Goal: Transaction & Acquisition: Purchase product/service

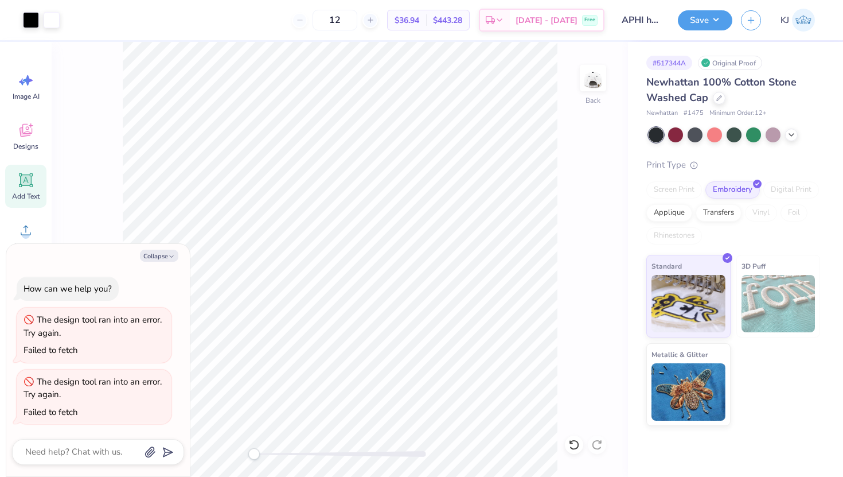
scroll to position [317, 0]
click at [805, 20] on img at bounding box center [803, 20] width 23 height 23
click at [806, 17] on img at bounding box center [803, 20] width 23 height 23
click at [717, 18] on button "Save" at bounding box center [705, 19] width 54 height 20
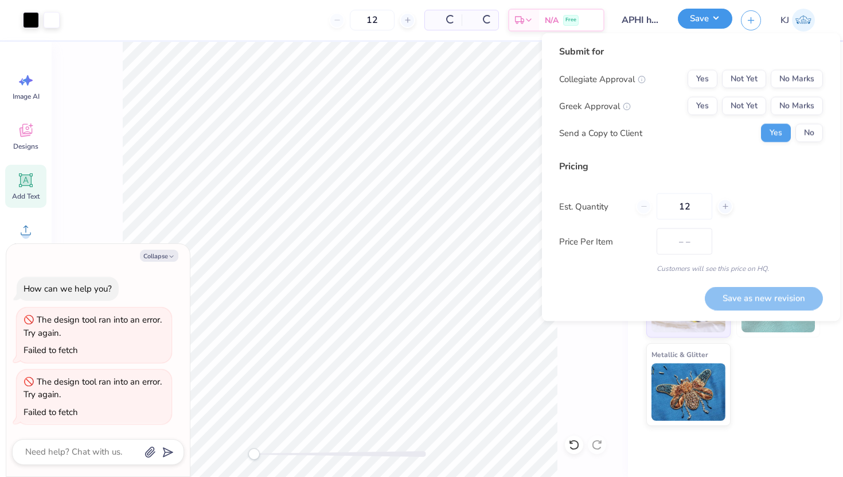
type textarea "x"
type input "$43.81"
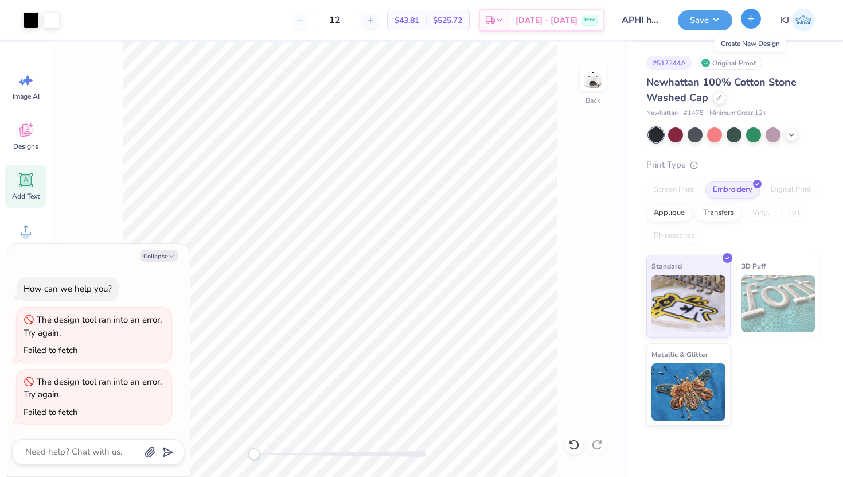
click at [744, 17] on button "button" at bounding box center [751, 19] width 20 height 20
type textarea "x"
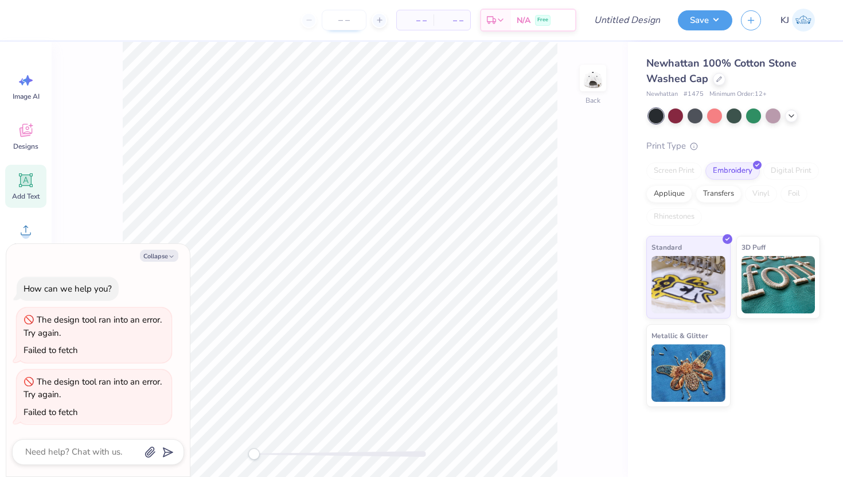
type textarea "x"
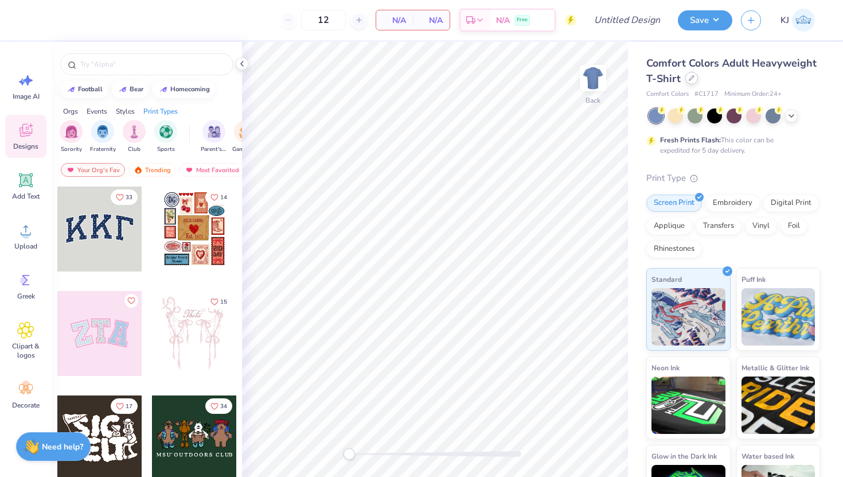
click at [690, 80] on icon at bounding box center [692, 78] width 6 height 6
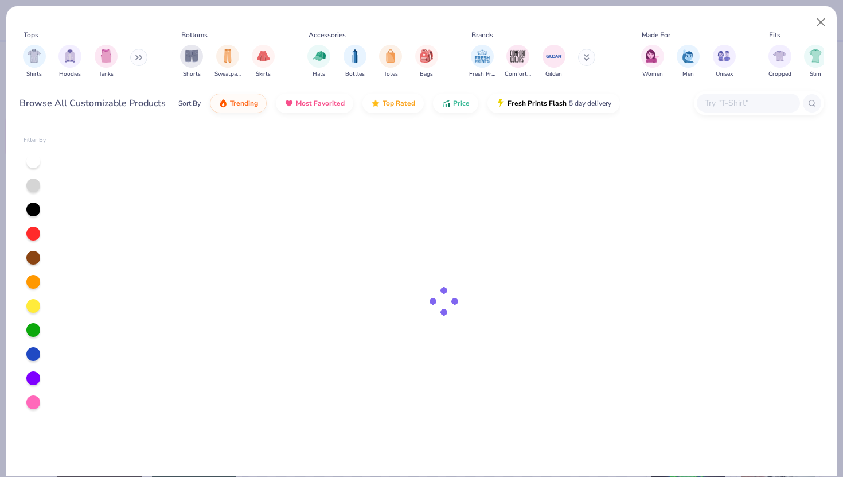
click at [739, 103] on input "text" at bounding box center [748, 102] width 88 height 13
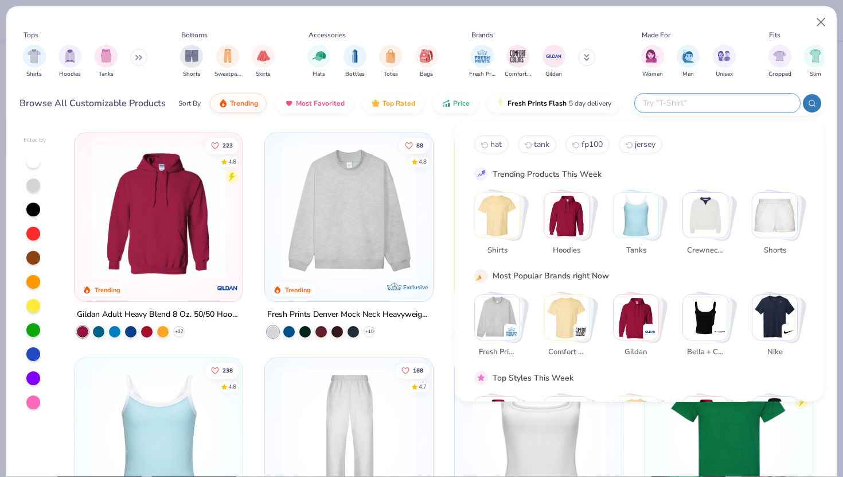
click at [705, 201] on img "Stack Card Button Crewnecks" at bounding box center [705, 215] width 45 height 45
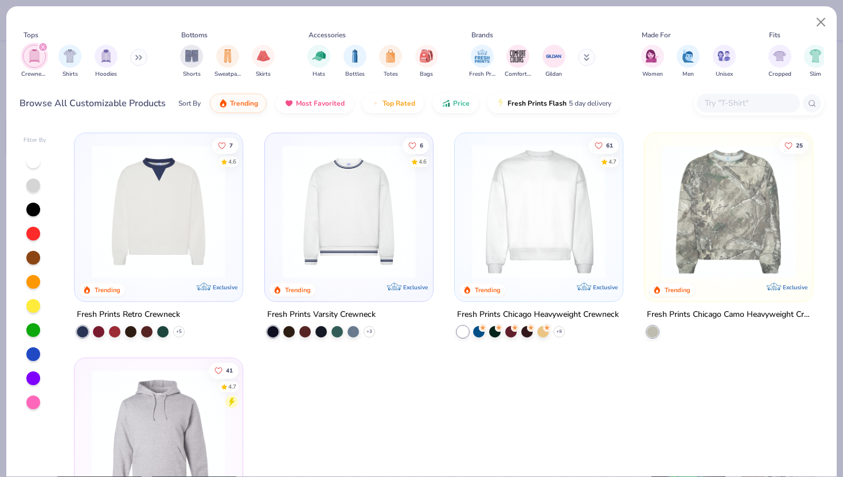
click at [153, 186] on img at bounding box center [158, 212] width 145 height 134
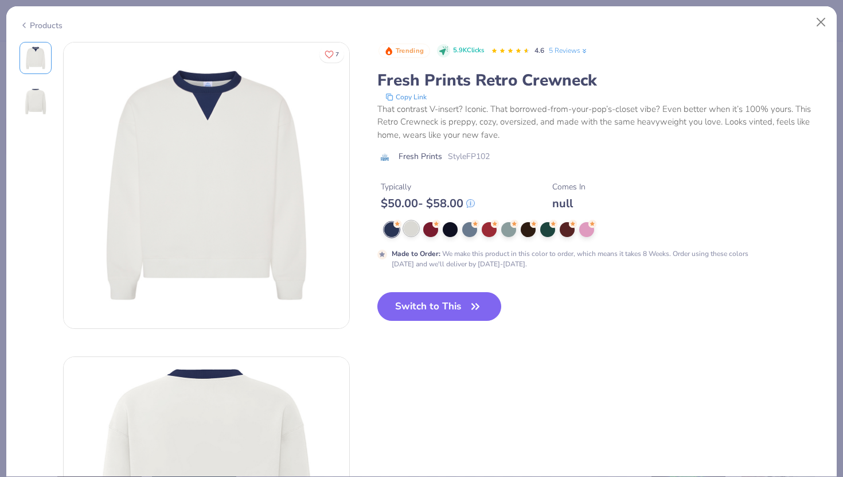
click at [410, 232] on div at bounding box center [411, 228] width 15 height 15
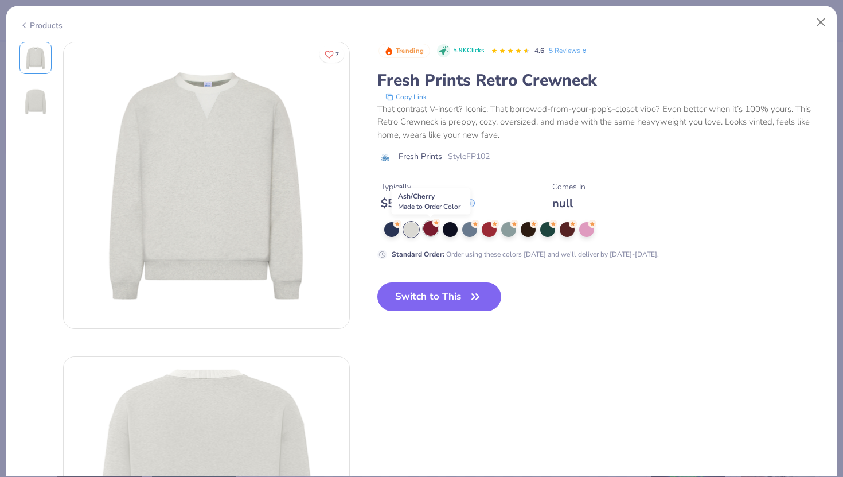
click at [429, 232] on div at bounding box center [430, 228] width 15 height 15
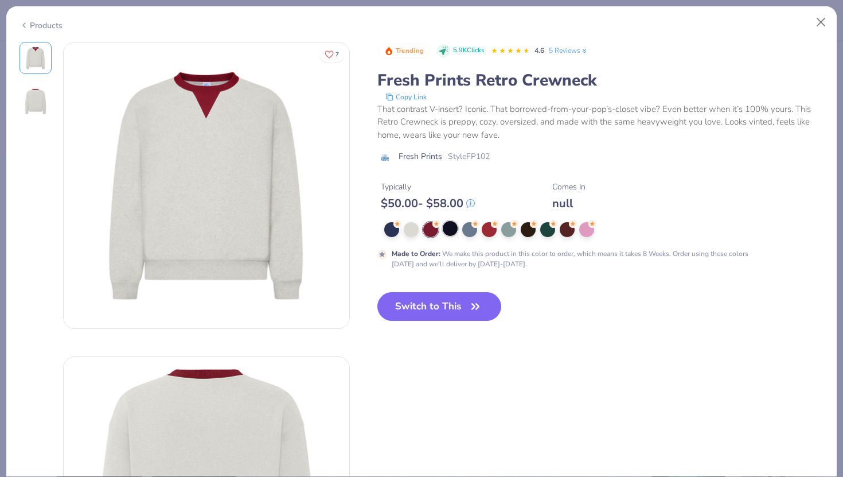
click at [446, 232] on div at bounding box center [450, 228] width 15 height 15
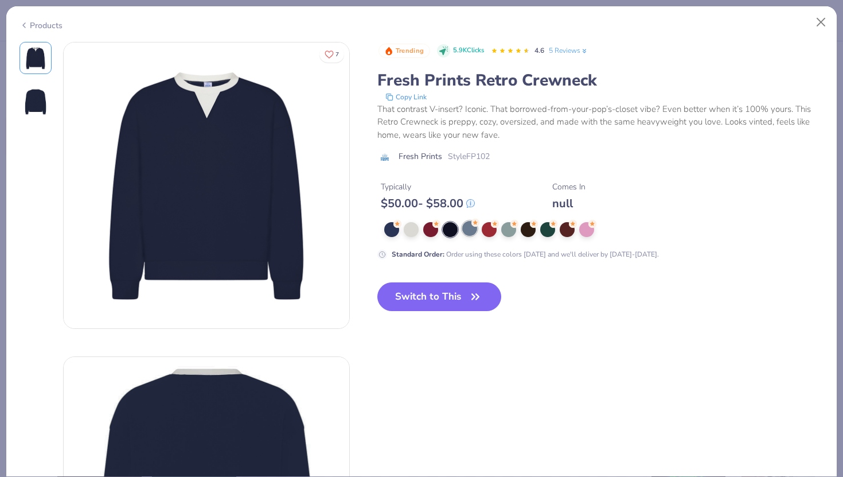
click at [472, 232] on div at bounding box center [469, 228] width 15 height 15
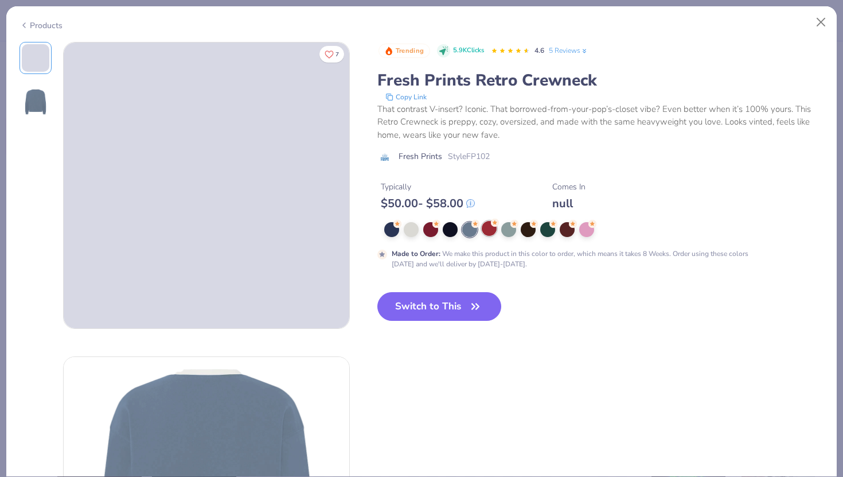
click at [489, 231] on div at bounding box center [489, 228] width 15 height 15
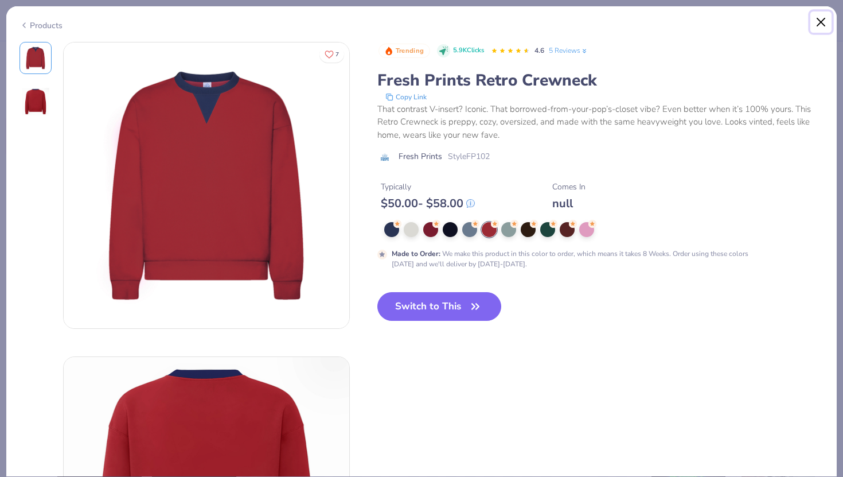
click at [820, 22] on button "Close" at bounding box center [821, 22] width 22 height 22
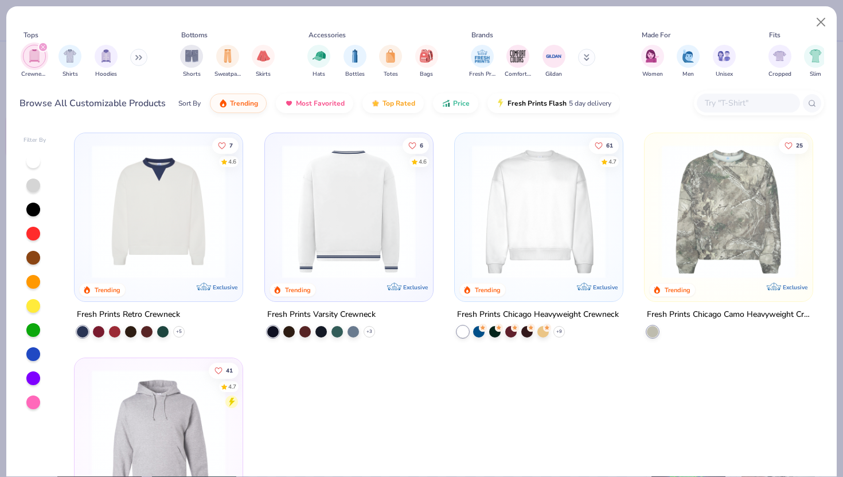
click at [276, 239] on img at bounding box center [203, 212] width 145 height 134
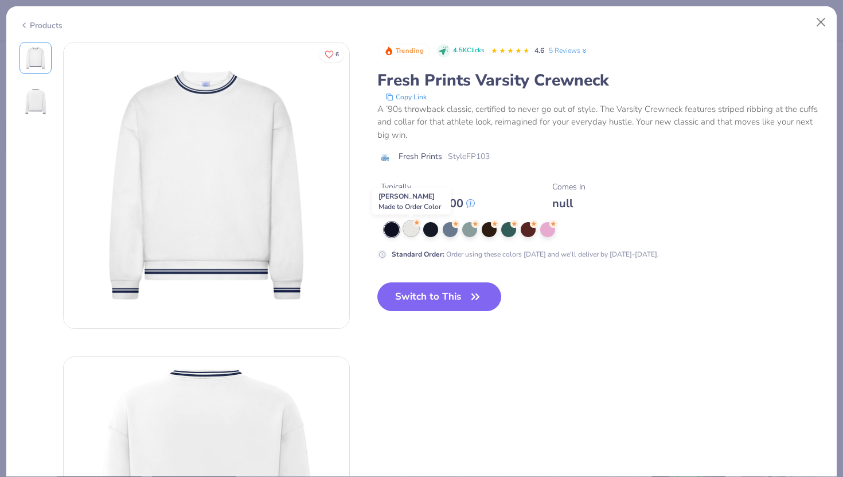
click at [418, 226] on circle at bounding box center [417, 223] width 8 height 8
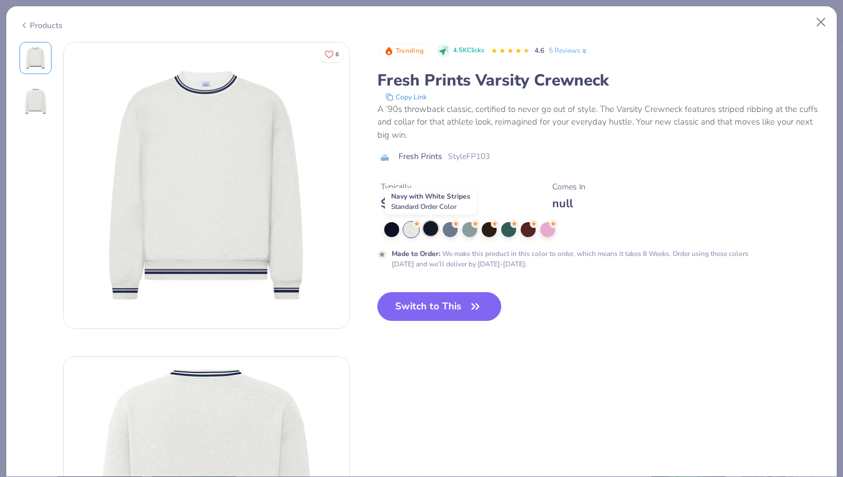
click at [432, 227] on div at bounding box center [430, 228] width 15 height 15
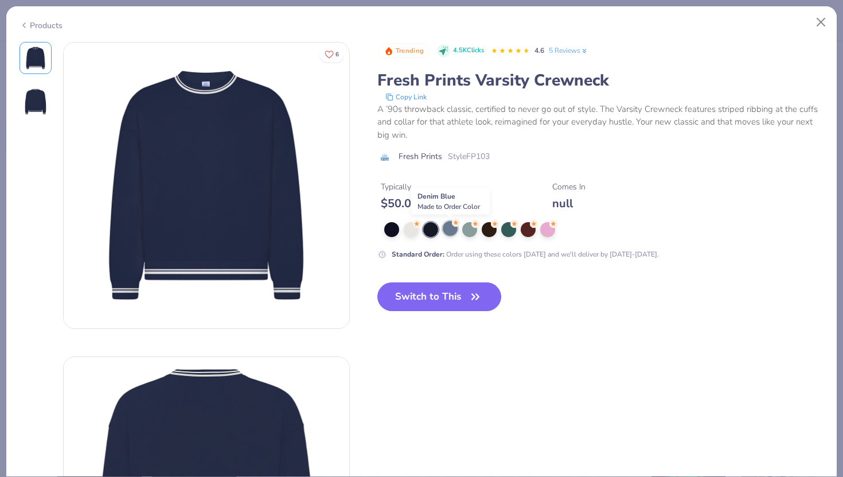
click at [453, 227] on div at bounding box center [450, 228] width 15 height 15
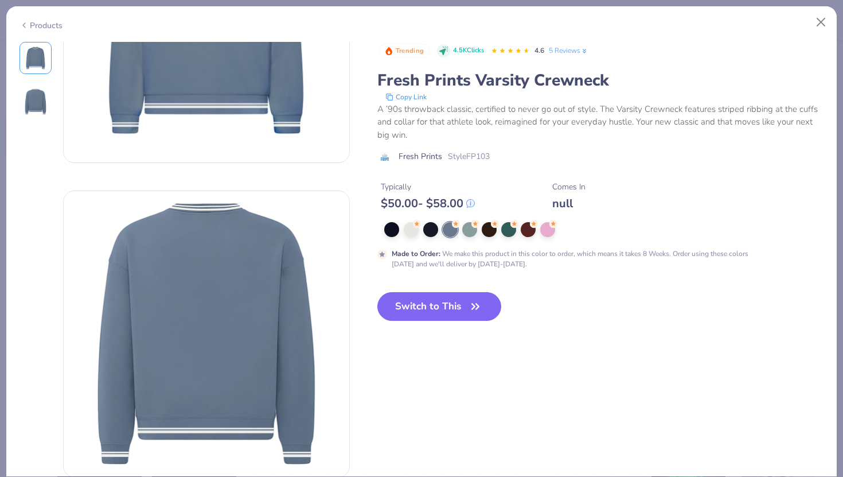
scroll to position [104, 0]
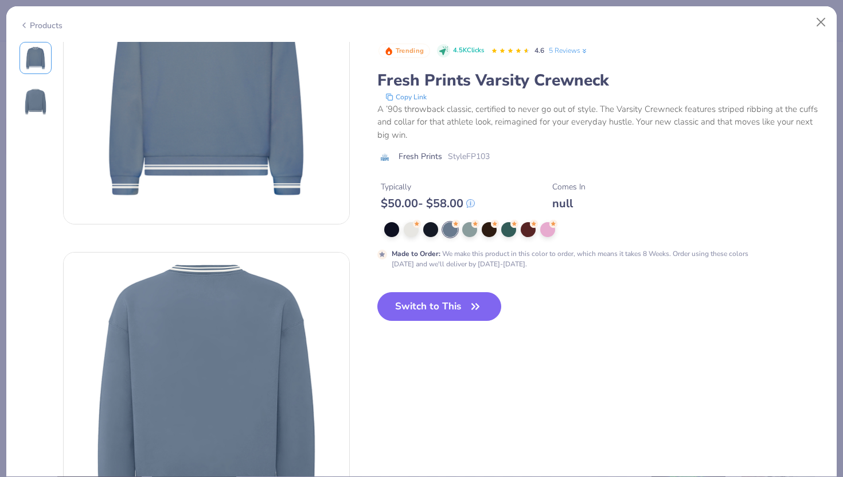
click at [573, 45] on link "5 Reviews" at bounding box center [569, 50] width 40 height 10
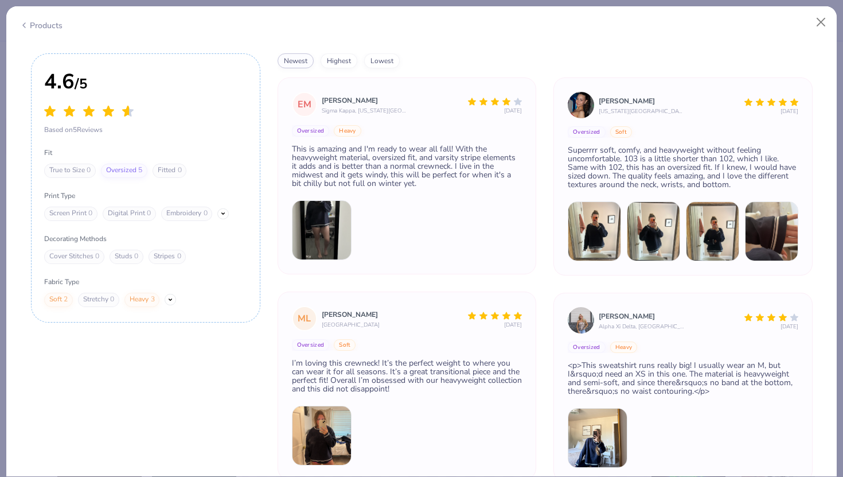
scroll to position [79, 0]
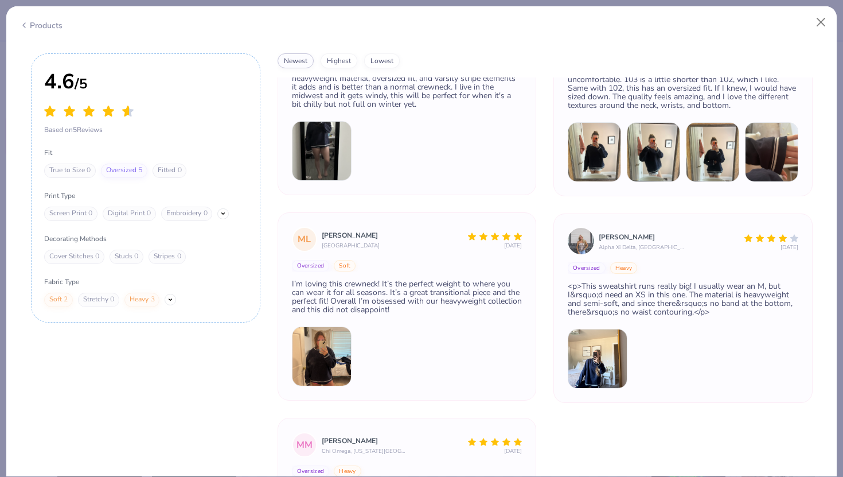
click at [332, 378] on img at bounding box center [322, 356] width 60 height 60
click at [323, 358] on img at bounding box center [322, 356] width 60 height 60
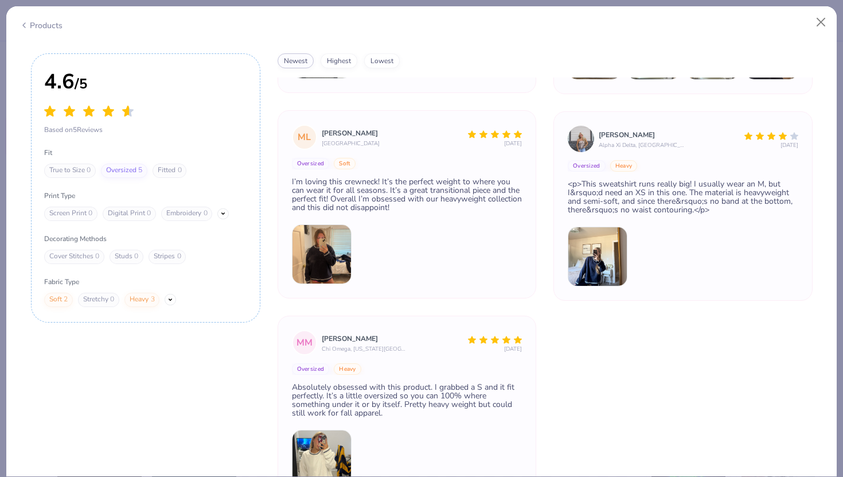
scroll to position [192, 0]
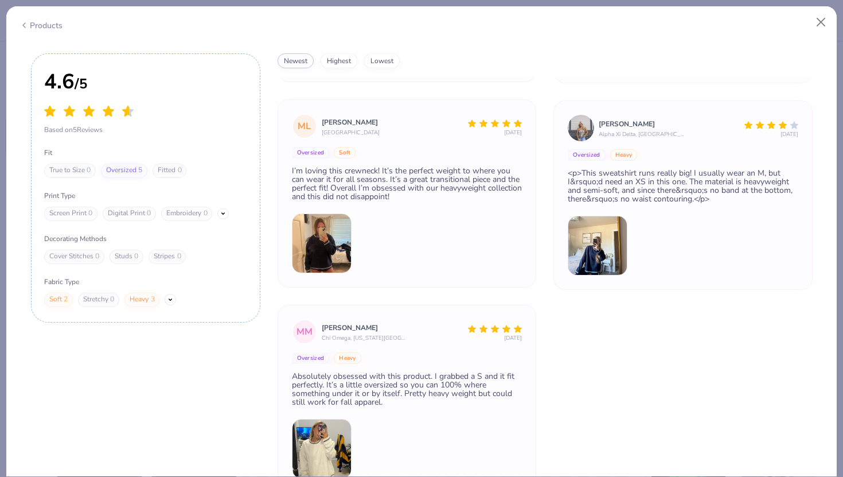
click at [339, 433] on img at bounding box center [322, 449] width 60 height 60
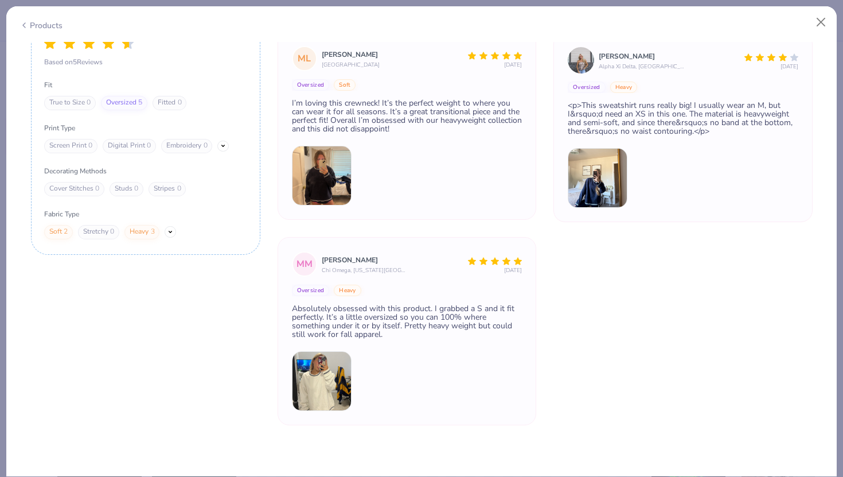
scroll to position [1604, 0]
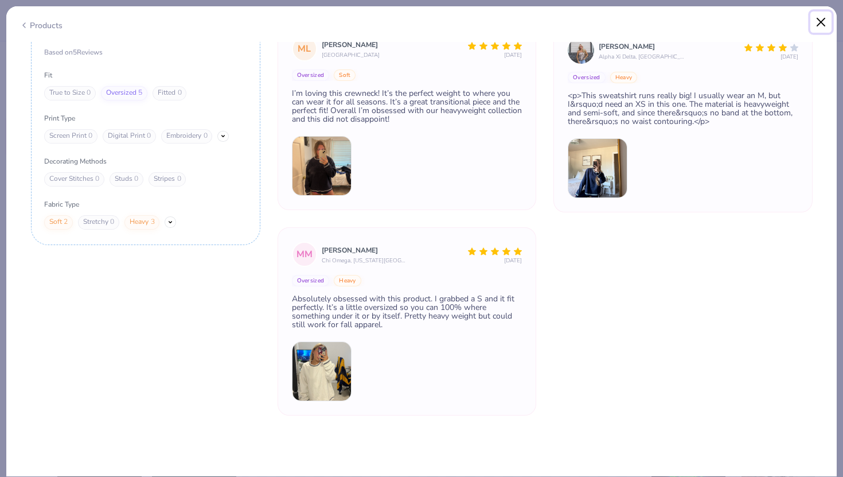
click at [822, 18] on button "Close" at bounding box center [821, 22] width 22 height 22
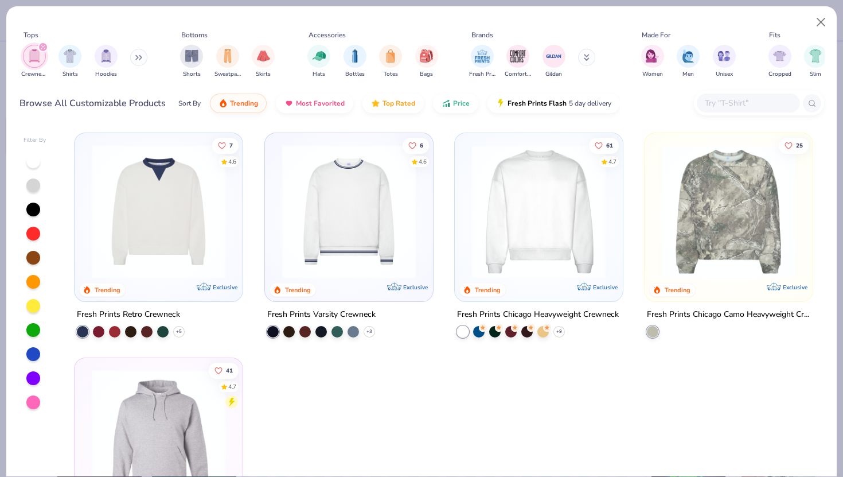
click at [178, 182] on img at bounding box center [158, 212] width 145 height 134
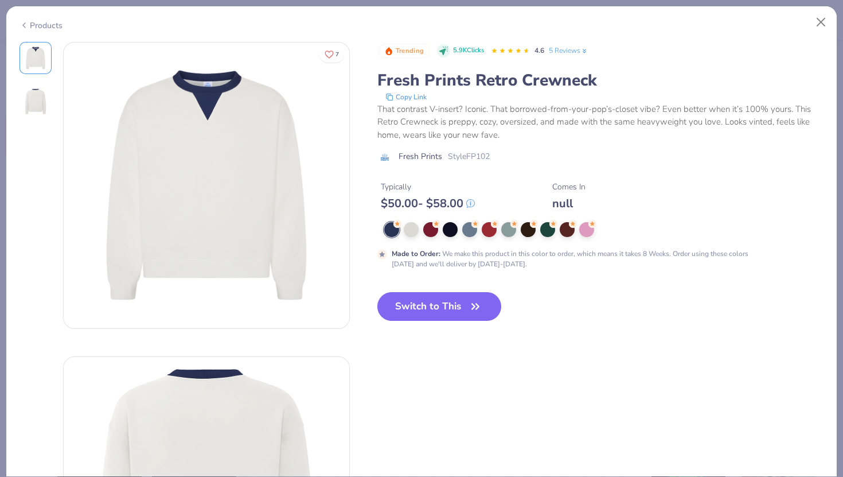
click at [565, 49] on link "5 Reviews" at bounding box center [569, 50] width 40 height 10
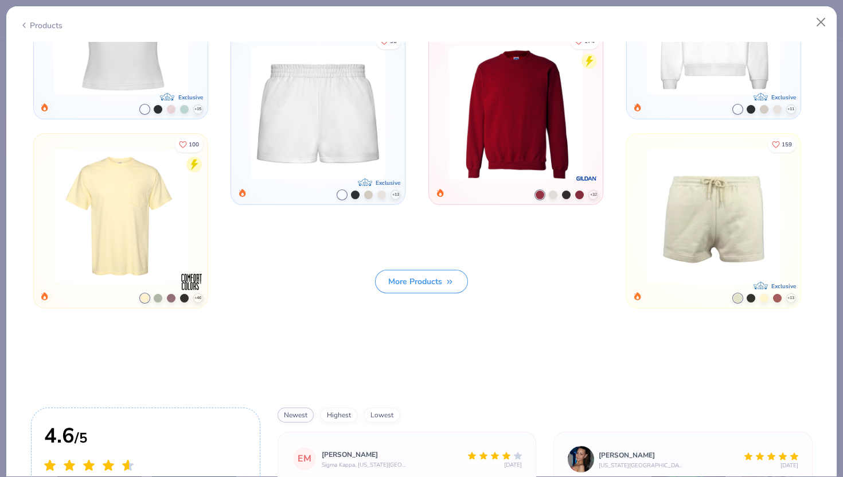
scroll to position [1527, 0]
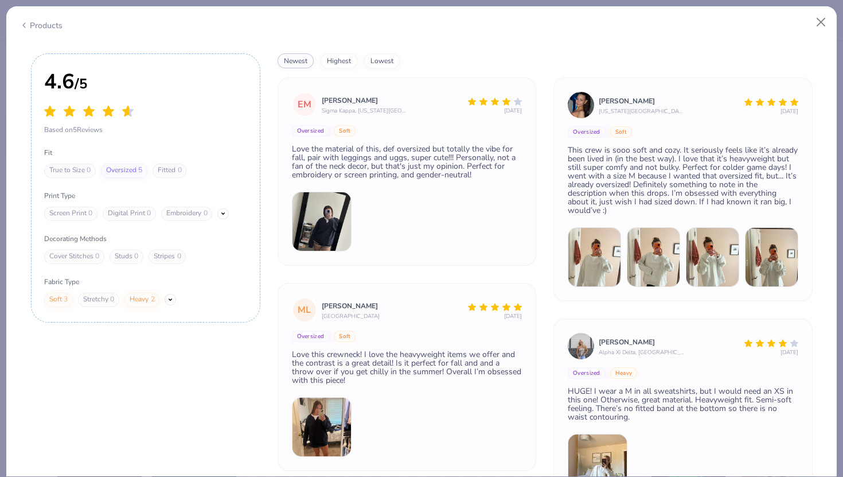
click at [602, 256] on img at bounding box center [594, 257] width 53 height 60
click at [822, 22] on button "Close" at bounding box center [821, 22] width 22 height 22
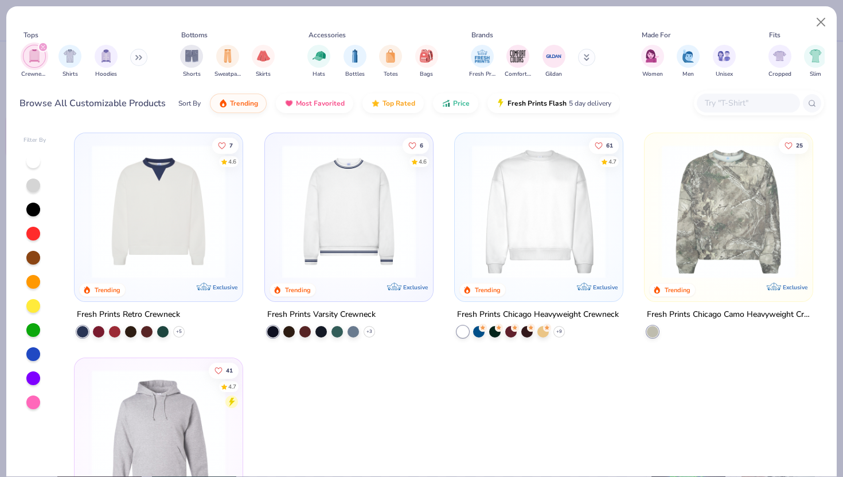
click at [178, 233] on img at bounding box center [158, 212] width 145 height 134
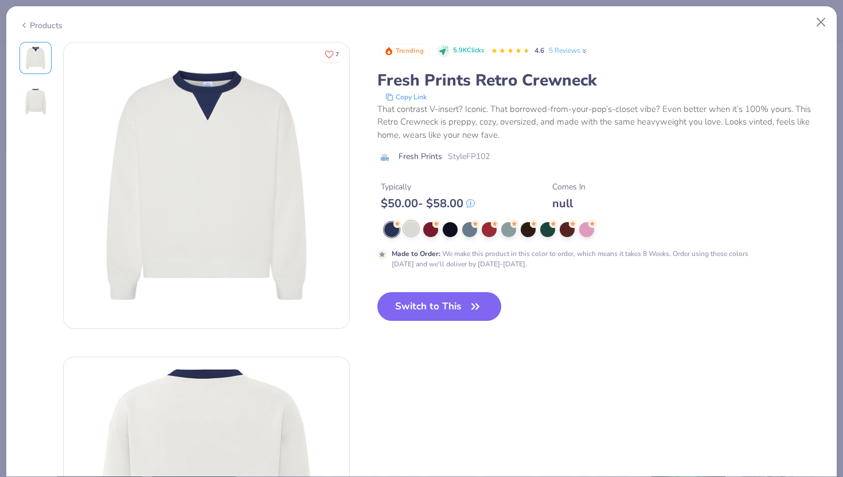
click at [409, 232] on div at bounding box center [411, 228] width 15 height 15
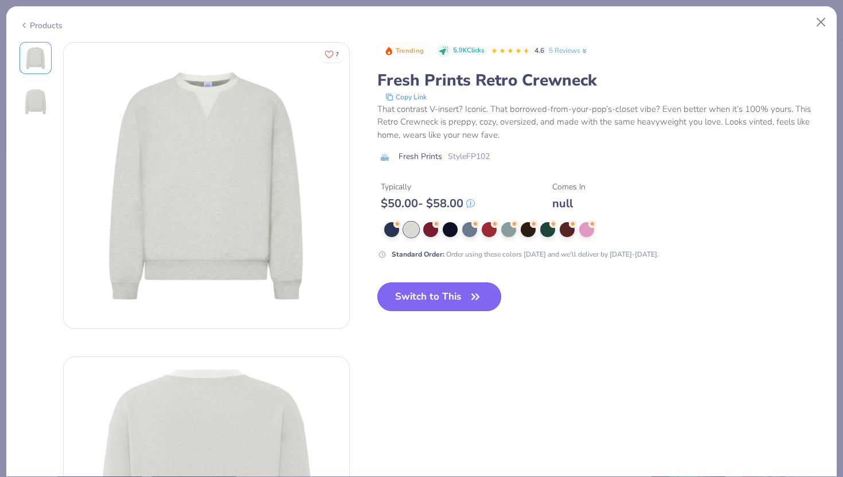
click at [450, 301] on button "Switch to This" at bounding box center [439, 296] width 124 height 29
type input "50"
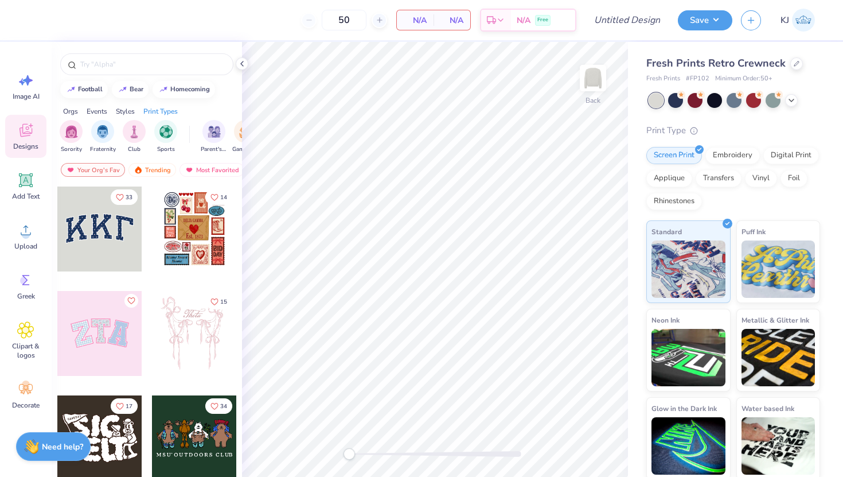
drag, startPoint x: 357, startPoint y: 17, endPoint x: 315, endPoint y: 13, distance: 42.6
click at [318, 14] on div "50" at bounding box center [344, 20] width 86 height 21
type input "50"
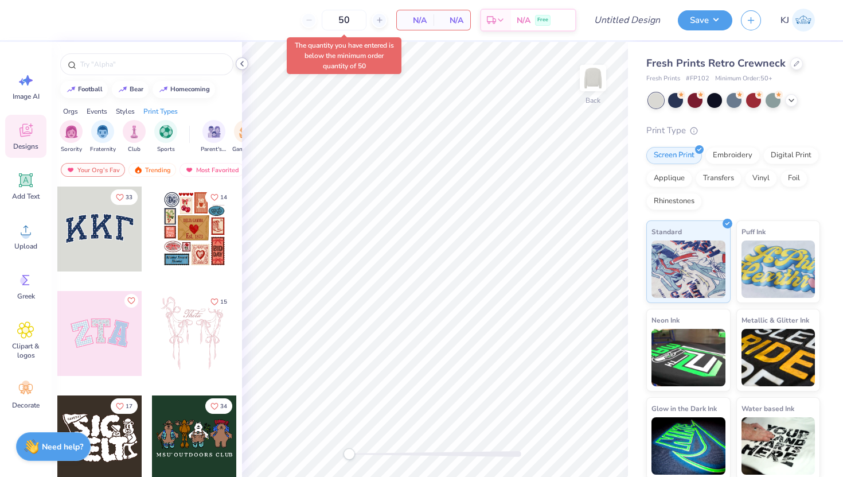
click at [241, 63] on icon at bounding box center [241, 63] width 9 height 9
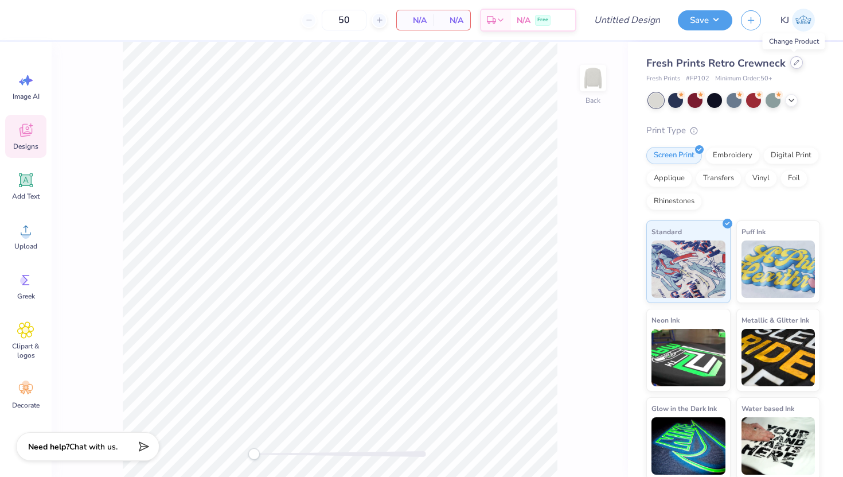
click at [795, 60] on icon at bounding box center [796, 62] width 5 height 5
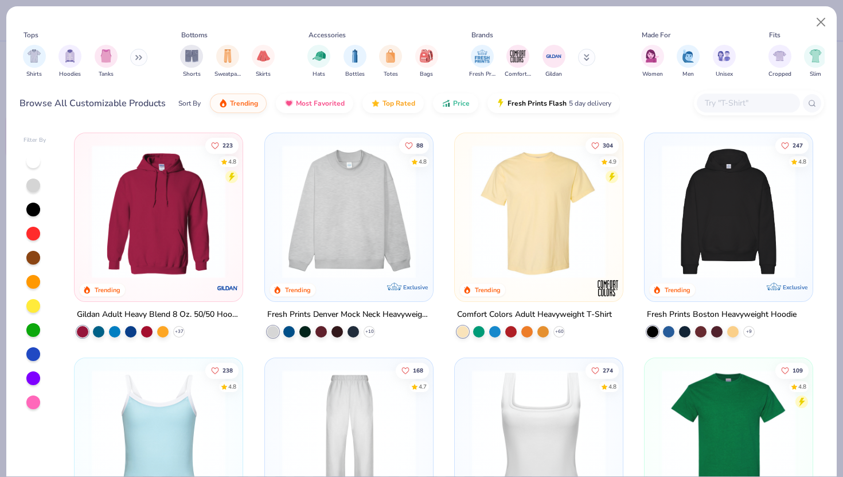
click at [368, 231] on img at bounding box center [348, 212] width 145 height 134
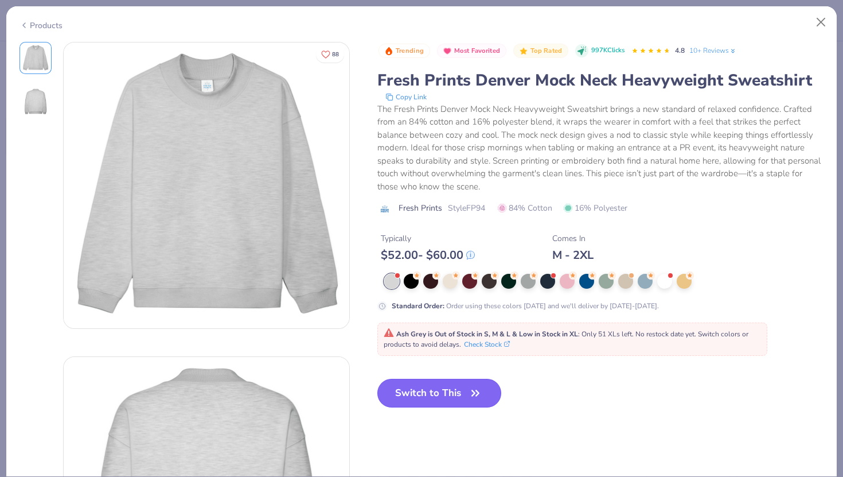
click at [463, 395] on button "Switch to This" at bounding box center [439, 393] width 124 height 29
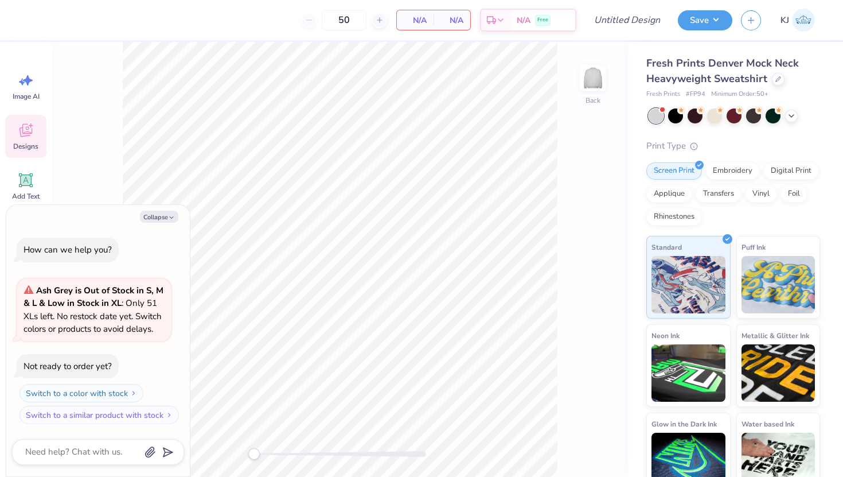
drag, startPoint x: 352, startPoint y: 21, endPoint x: 261, endPoint y: 15, distance: 91.4
click at [261, 17] on div "50 N/A Per Item N/A Total Est. Delivery N/A Free" at bounding box center [304, 20] width 545 height 40
type input "50"
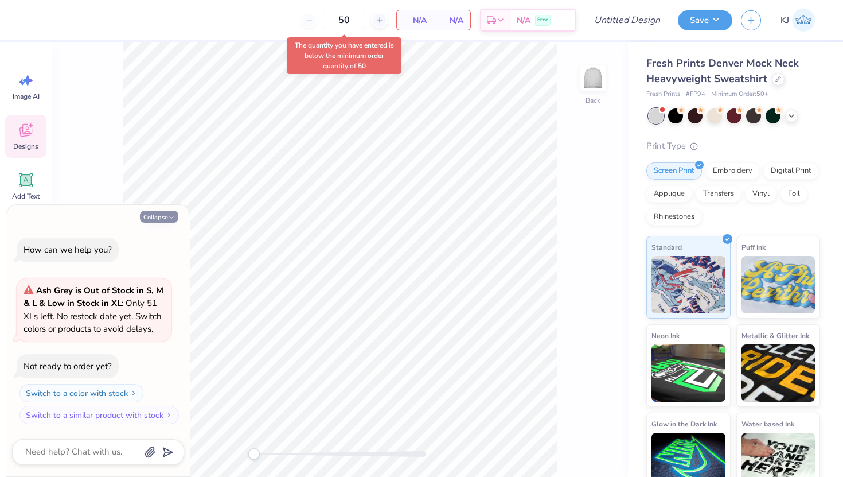
click at [159, 217] on button "Collapse" at bounding box center [159, 216] width 38 height 12
type textarea "x"
